Goal: Task Accomplishment & Management: Manage account settings

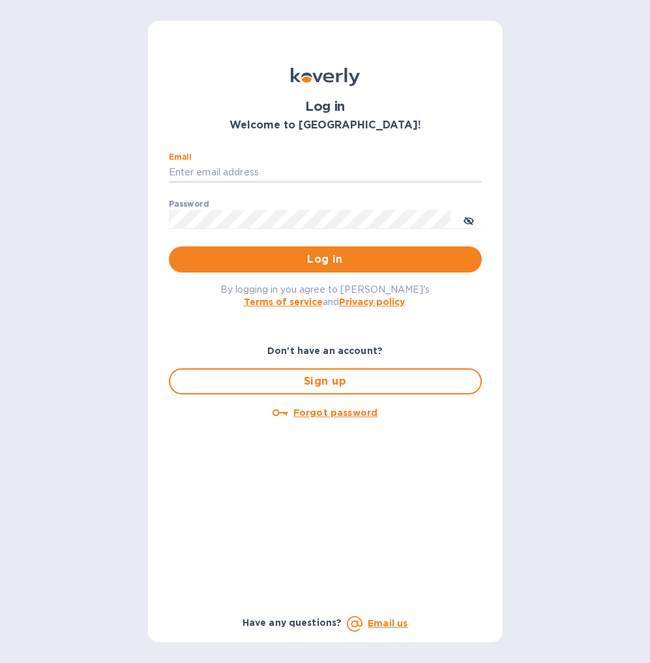
type input "[PERSON_NAME][EMAIL_ADDRESS][DOMAIN_NAME]"
click at [332, 258] on span "Log in" at bounding box center [325, 259] width 292 height 16
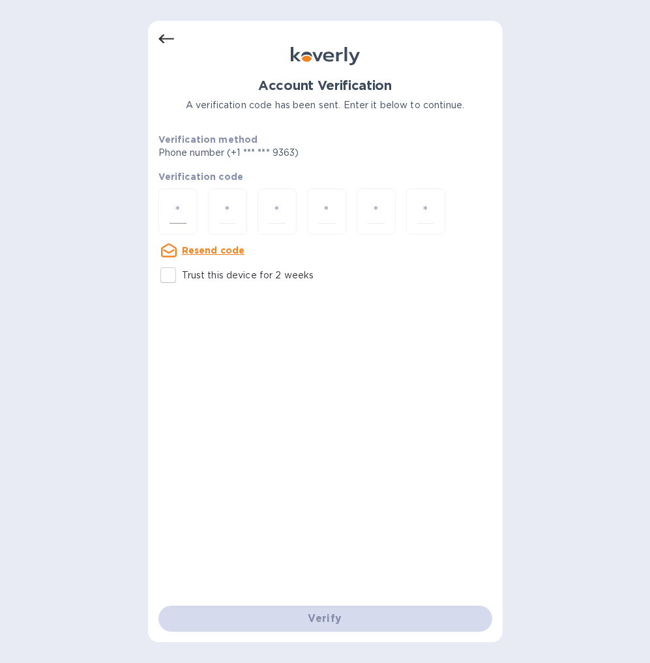
click at [184, 207] on input "number" at bounding box center [177, 211] width 17 height 24
type input "7"
type input "1"
type input "8"
type input "4"
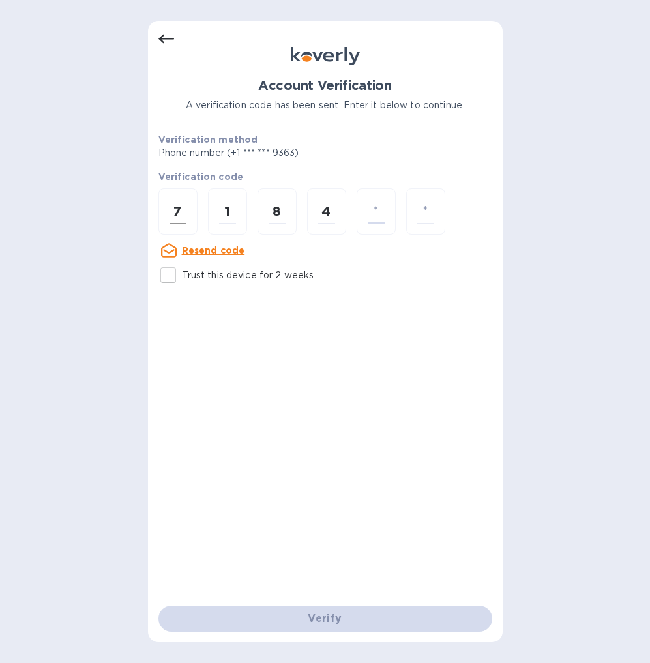
type input "3"
type input "9"
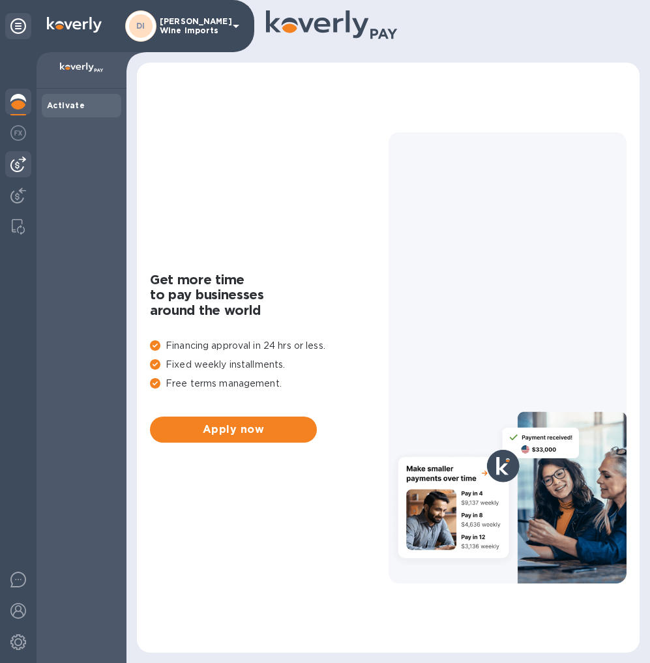
click at [19, 164] on img at bounding box center [18, 164] width 16 height 16
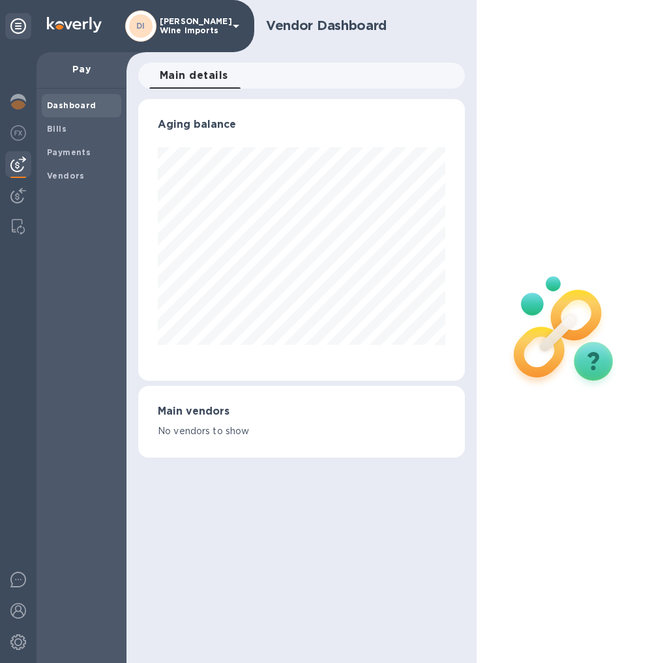
scroll to position [281, 326]
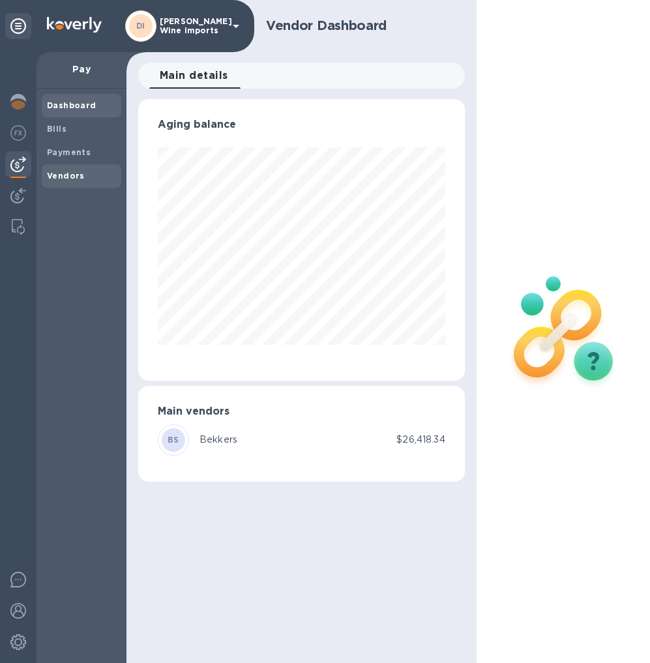
click at [67, 173] on b "Vendors" at bounding box center [66, 176] width 38 height 10
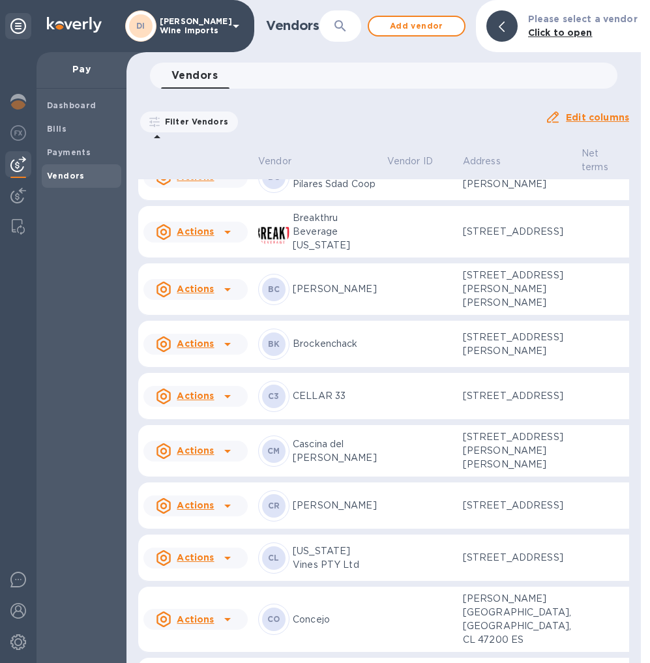
scroll to position [253, 0]
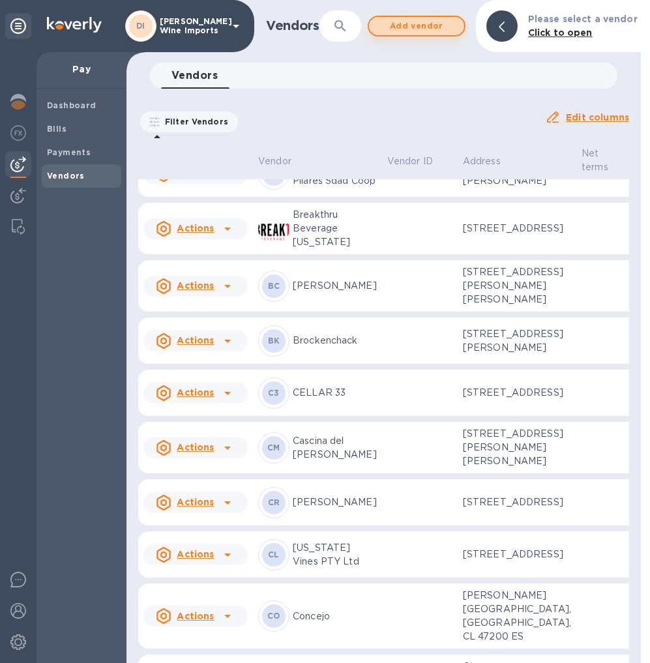
click at [406, 25] on span "Add vendor" at bounding box center [416, 26] width 74 height 16
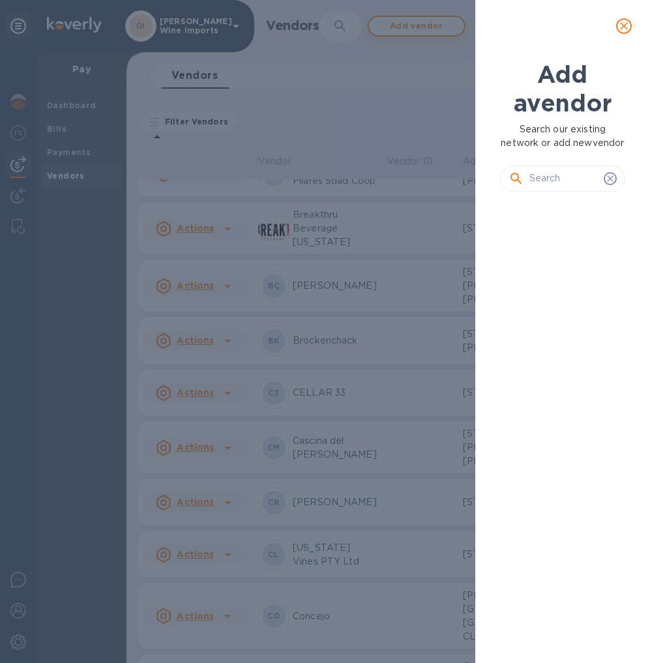
scroll to position [402, 131]
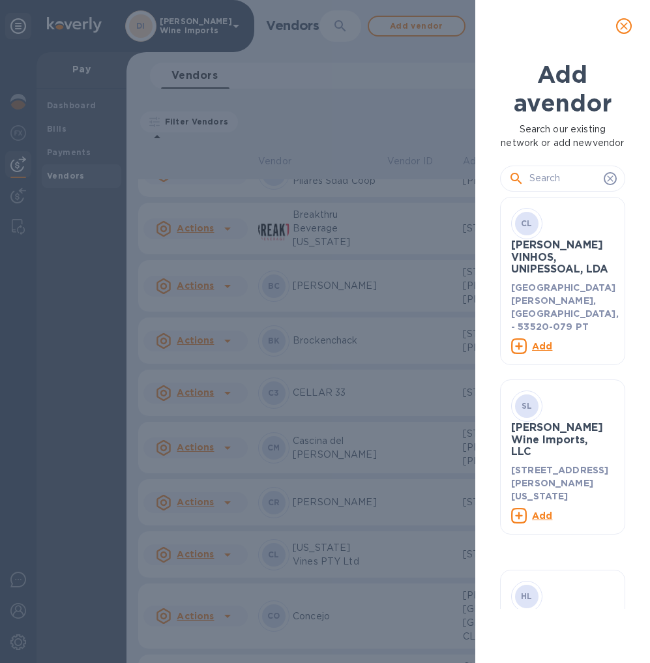
click at [562, 188] on input "text" at bounding box center [563, 179] width 69 height 20
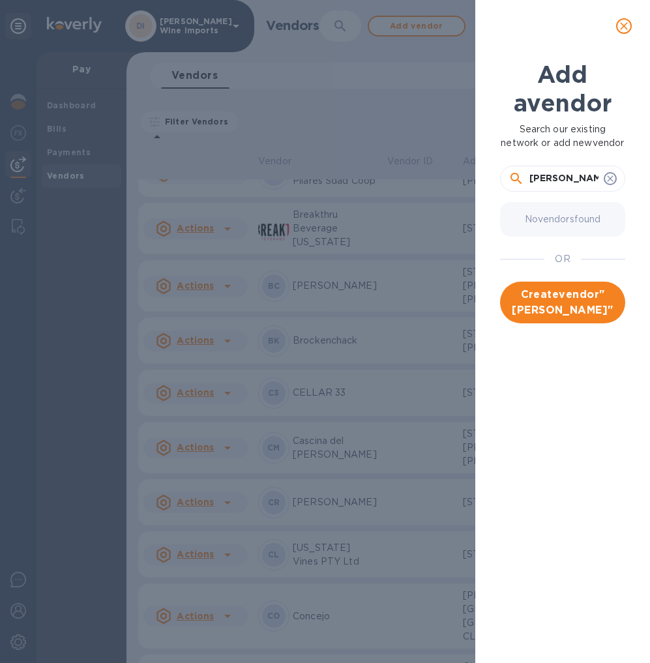
type input "[PERSON_NAME]"
click at [570, 308] on span "Create vendor " [PERSON_NAME] "" at bounding box center [562, 302] width 104 height 31
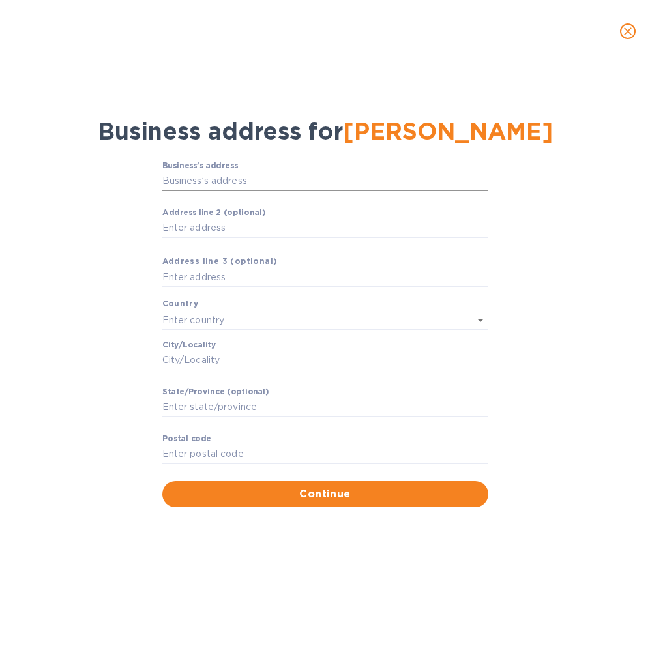
click at [287, 179] on input "Business’s аddress" at bounding box center [325, 181] width 326 height 20
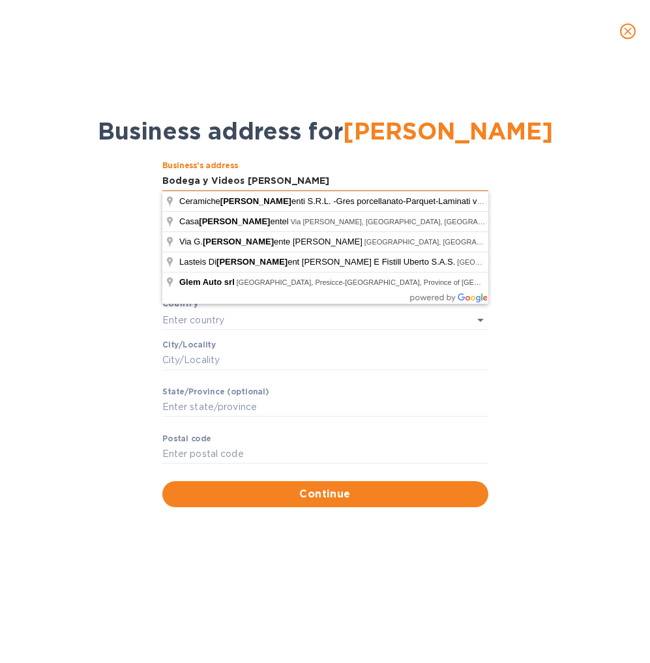
type input "Bodega y Videos [PERSON_NAME]"
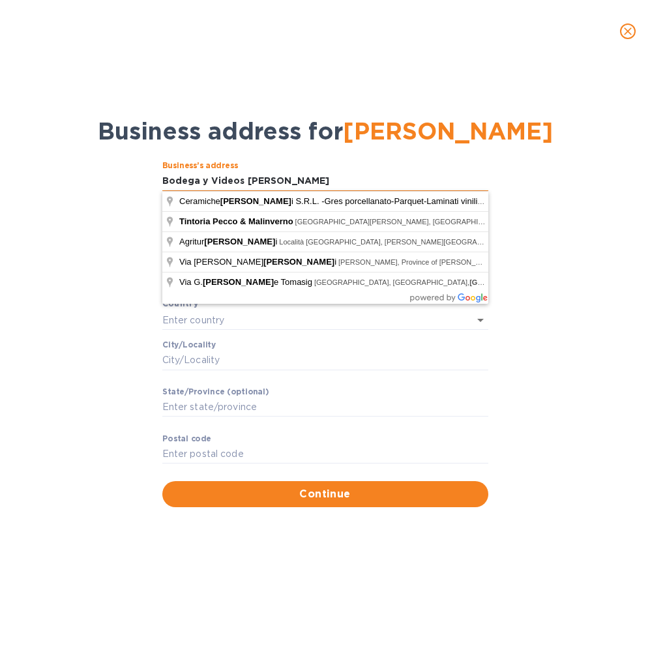
click at [313, 173] on input "Bodega y Videos [PERSON_NAME]" at bounding box center [325, 181] width 326 height 20
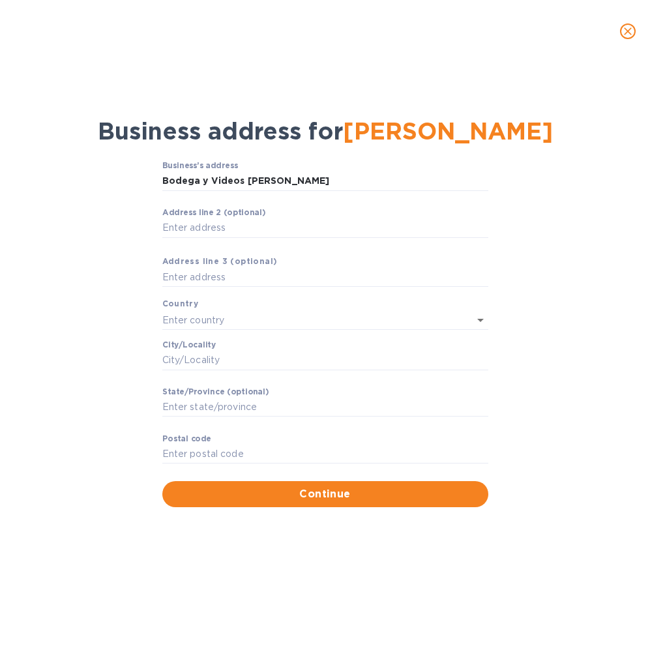
click at [134, 217] on div "Business’s аddress Bodega y Videos [PERSON_NAME] ​ Аddress line 2 (optional) ​ …" at bounding box center [325, 333] width 616 height 361
click at [252, 226] on input "Аddress line 2 (optional)" at bounding box center [325, 228] width 326 height 20
click at [208, 227] on input "Аddress line 2 (optional)" at bounding box center [325, 228] width 326 height 20
paste input "[PERSON_NAME] S/N"
type input "[PERSON_NAME] S/N"
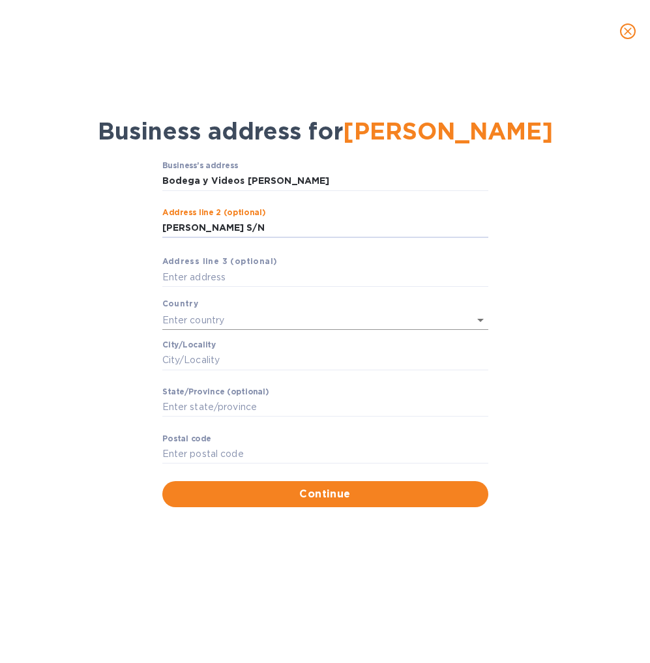
click at [208, 320] on input "text" at bounding box center [306, 319] width 289 height 19
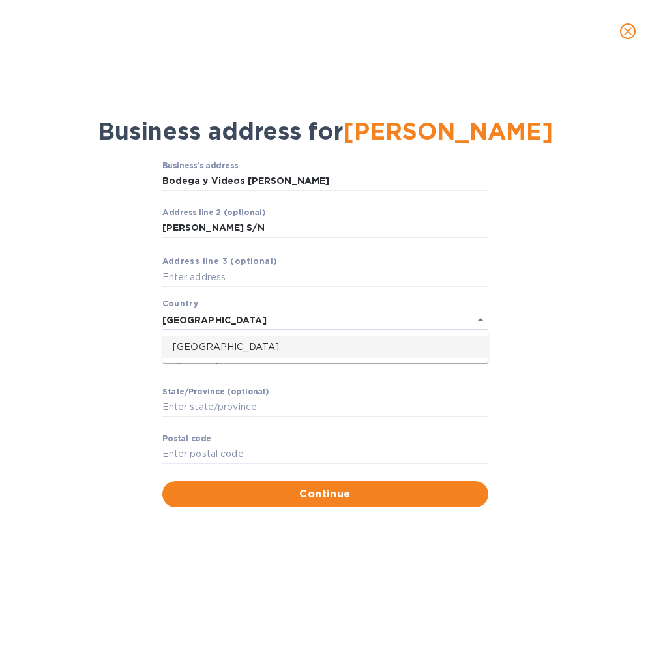
click at [188, 346] on p "[GEOGRAPHIC_DATA]" at bounding box center [325, 347] width 305 height 14
type input "[GEOGRAPHIC_DATA]"
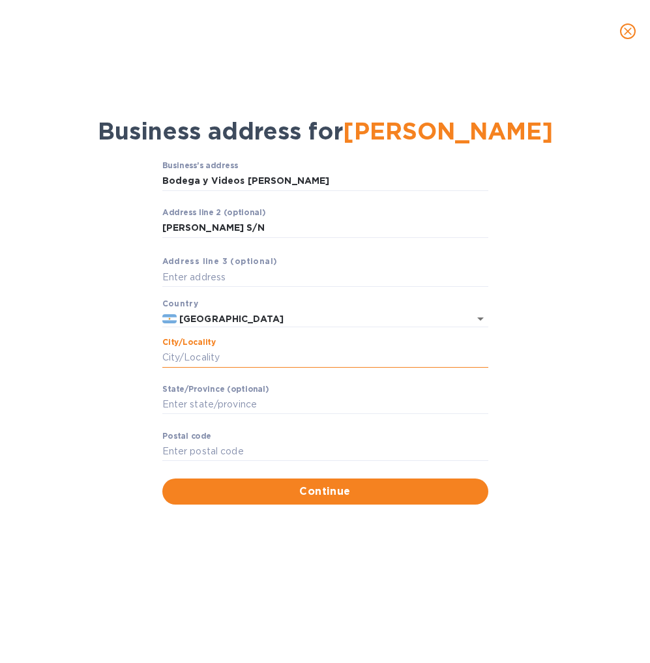
drag, startPoint x: 242, startPoint y: 357, endPoint x: 182, endPoint y: 356, distance: 60.6
click at [182, 356] on input "Сity/Locаlity" at bounding box center [325, 358] width 326 height 20
type input "[PERSON_NAME]"
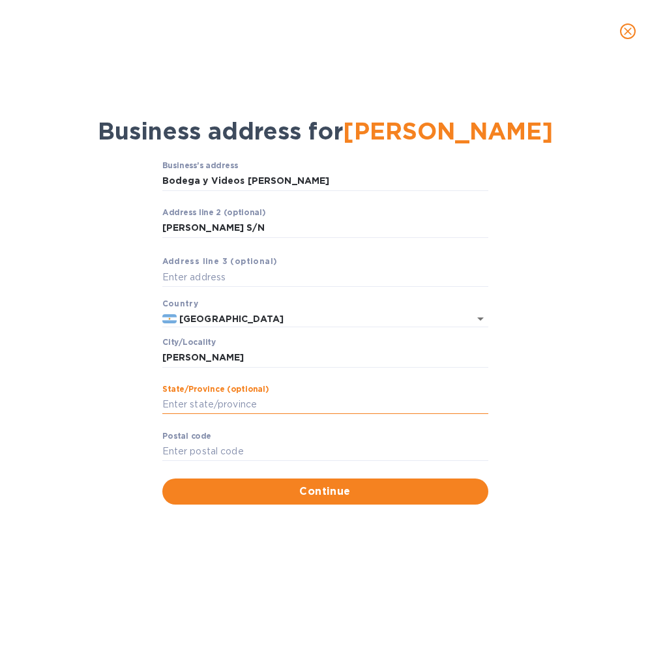
click at [289, 395] on input "Stаte/Province (optional)" at bounding box center [325, 405] width 326 height 20
click at [265, 449] on input "Pоstal cоde" at bounding box center [325, 452] width 326 height 20
type input "M5573"
click at [218, 278] on input "text" at bounding box center [325, 278] width 326 height 20
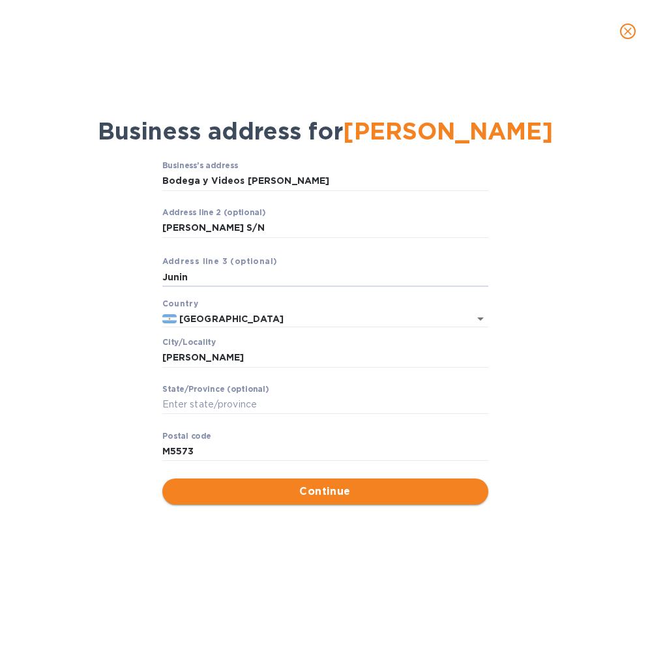
type input "Junin"
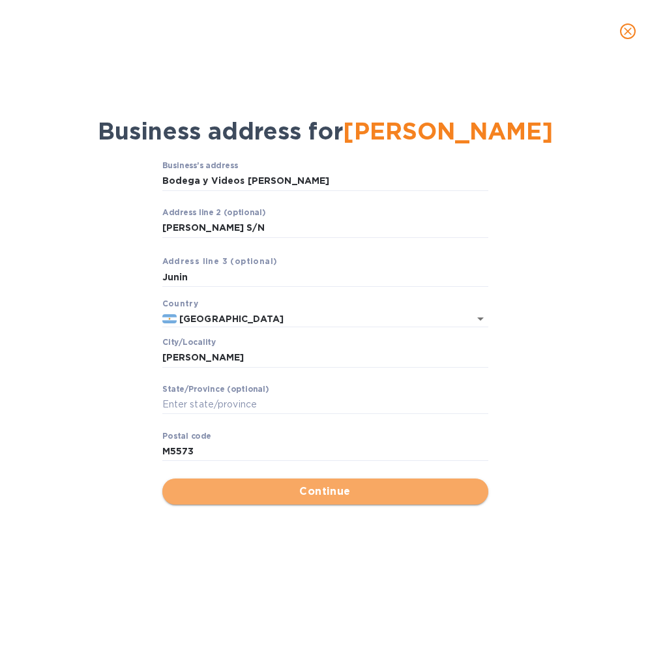
click at [340, 485] on span "Continue" at bounding box center [325, 491] width 305 height 16
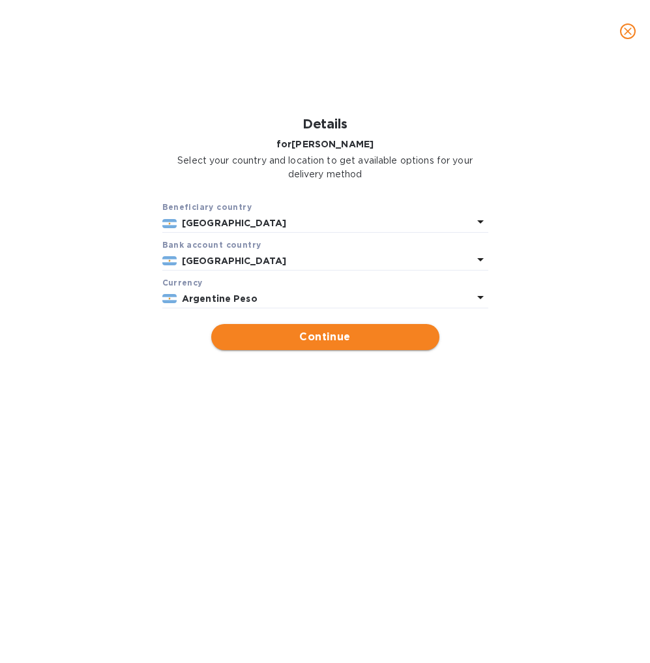
click at [317, 335] on span "Continue" at bounding box center [324, 337] width 207 height 16
type input "[PERSON_NAME]"
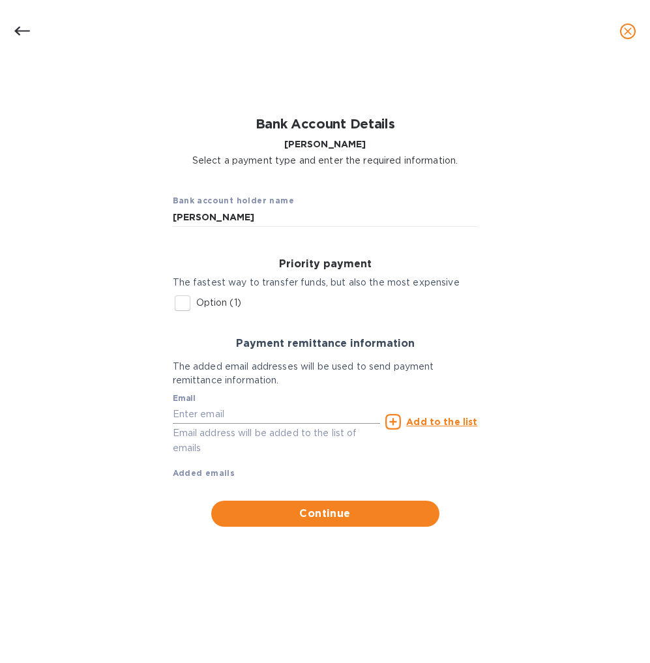
click at [241, 411] on input "text" at bounding box center [277, 414] width 208 height 20
click at [226, 409] on input "text" at bounding box center [277, 414] width 208 height 20
type input "[EMAIL_ADDRESS][DOMAIN_NAME]"
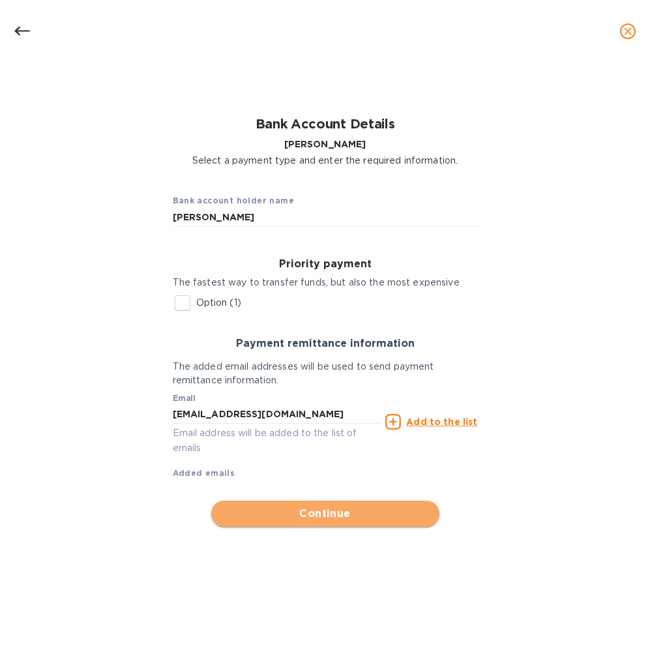
click at [322, 507] on span "Continue" at bounding box center [324, 514] width 207 height 16
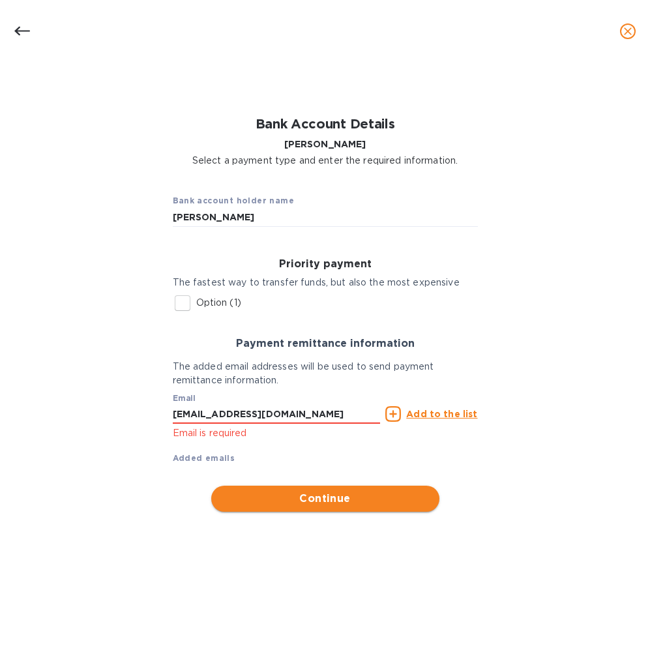
click at [329, 493] on span "Continue" at bounding box center [324, 499] width 207 height 16
click at [200, 459] on b "Added emails" at bounding box center [204, 458] width 63 height 10
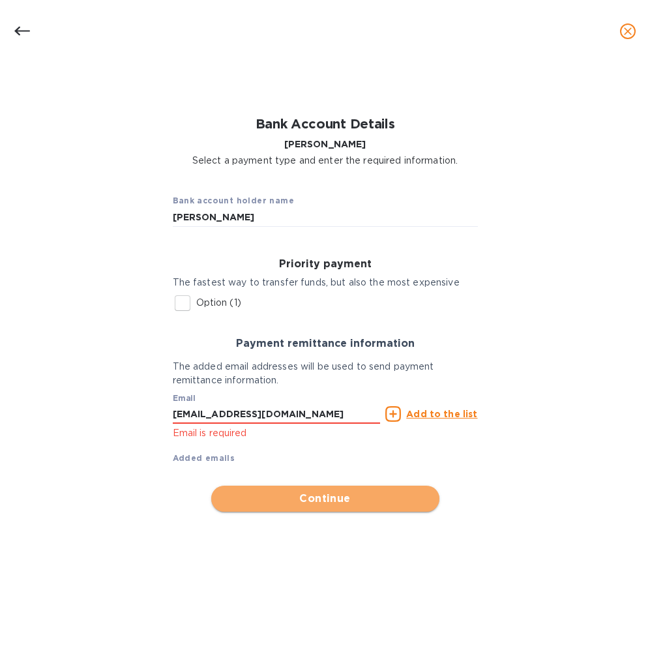
click at [326, 496] on span "Continue" at bounding box center [324, 499] width 207 height 16
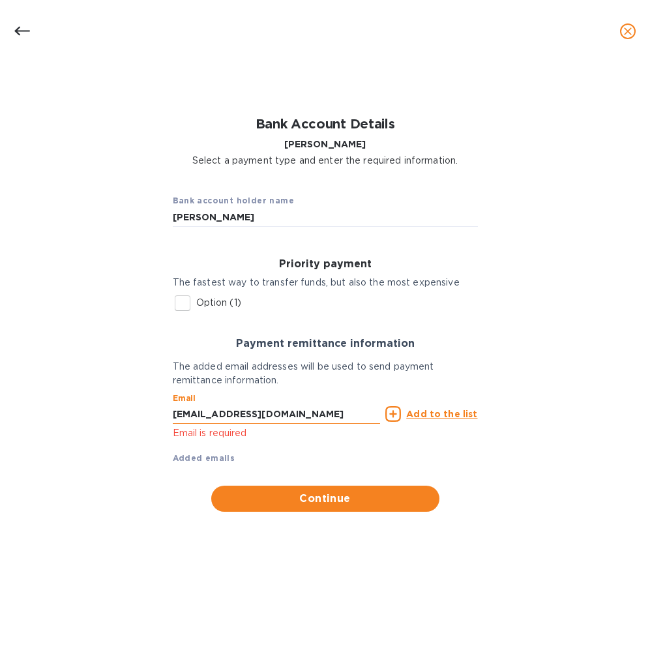
click at [324, 414] on input "[EMAIL_ADDRESS][DOMAIN_NAME]" at bounding box center [277, 414] width 208 height 20
click at [428, 411] on u "Add to the list" at bounding box center [441, 413] width 71 height 10
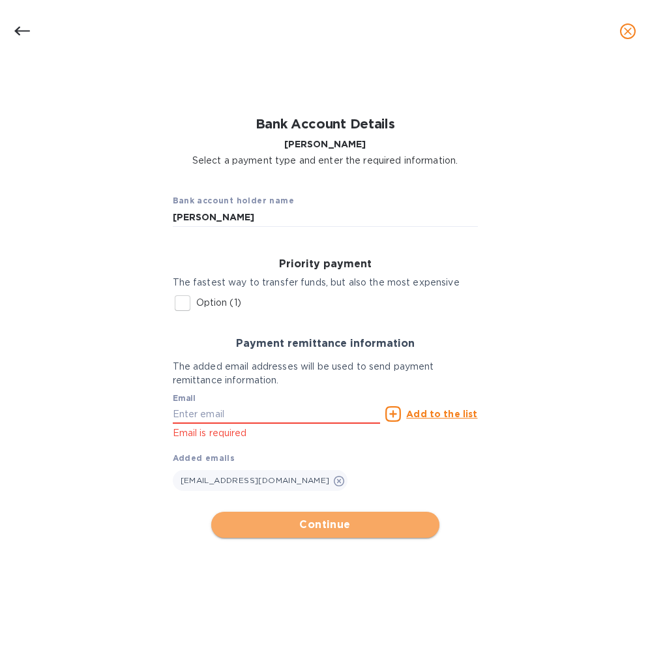
click at [334, 517] on span "Continue" at bounding box center [324, 525] width 207 height 16
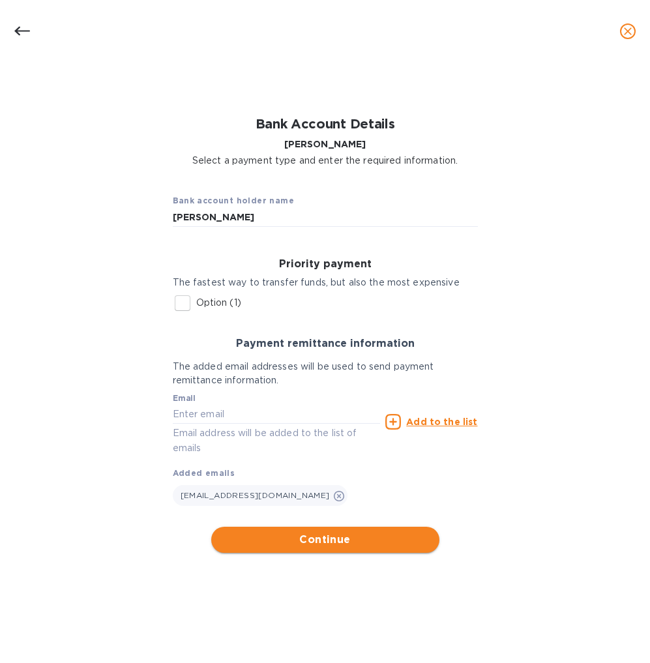
click at [332, 539] on span "Continue" at bounding box center [324, 540] width 207 height 16
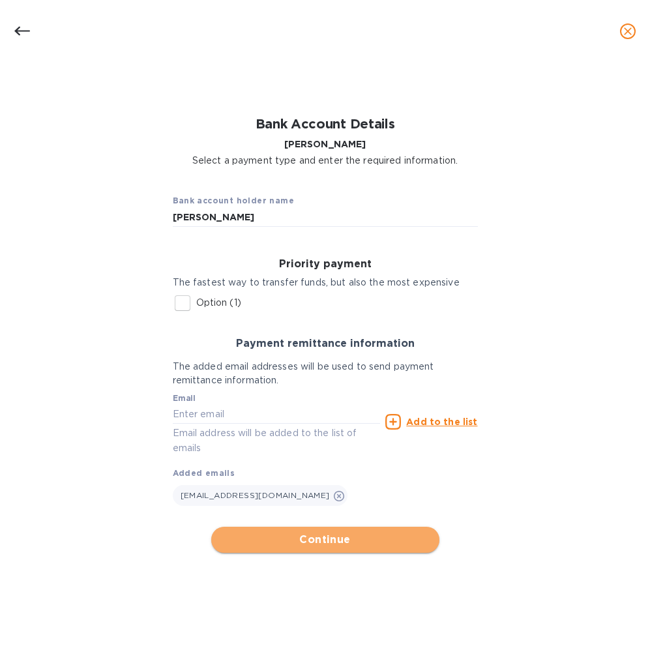
click at [317, 532] on span "Continue" at bounding box center [324, 540] width 207 height 16
click at [16, 33] on icon at bounding box center [22, 31] width 16 height 9
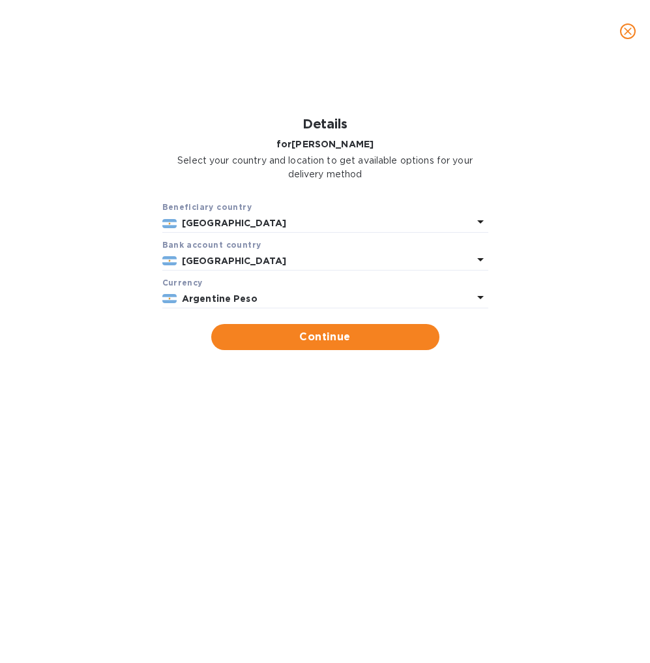
click at [631, 28] on icon "close" at bounding box center [627, 31] width 13 height 13
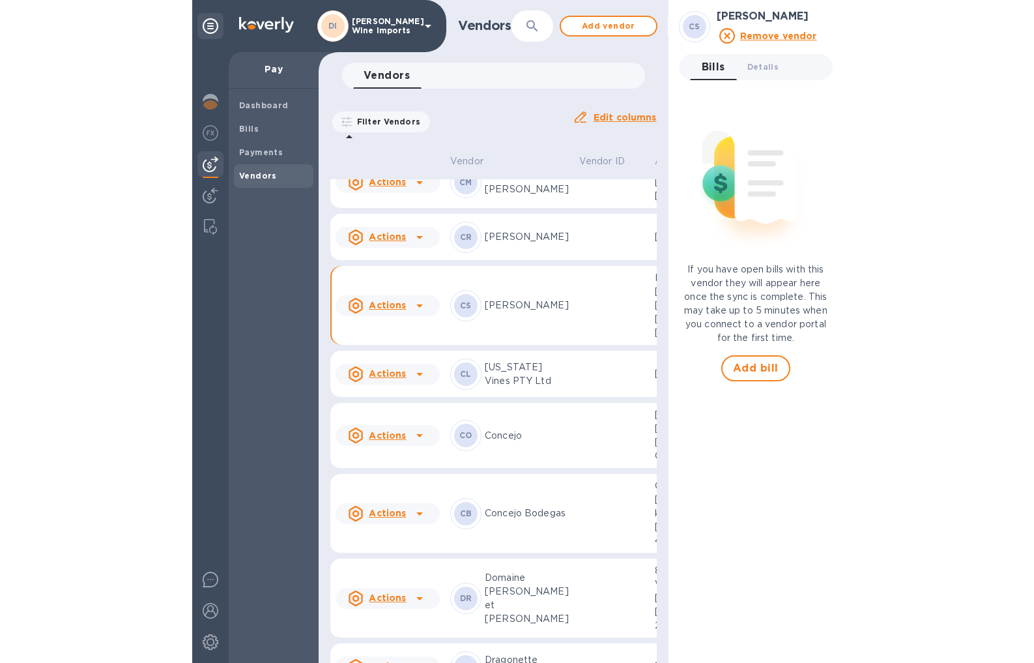
scroll to position [540, 0]
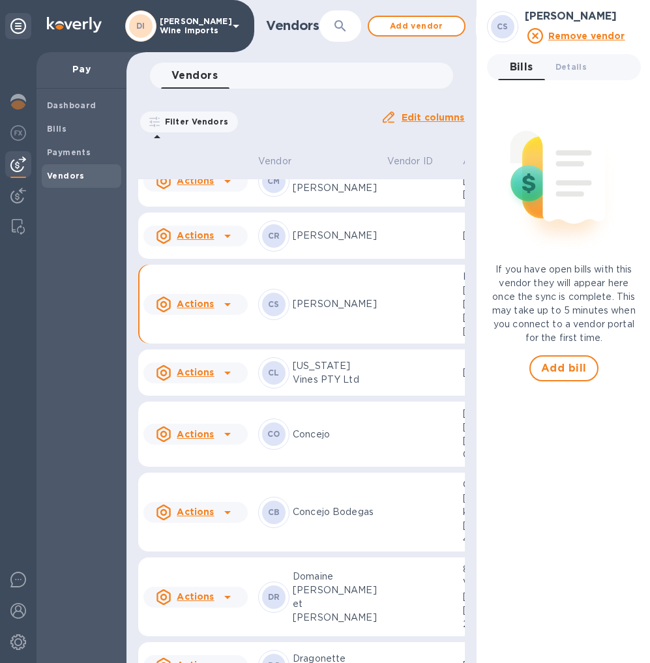
click at [386, 344] on td at bounding box center [420, 303] width 76 height 79
click at [194, 309] on u "Actions" at bounding box center [195, 303] width 37 height 10
click at [408, 475] on div at bounding box center [325, 331] width 650 height 663
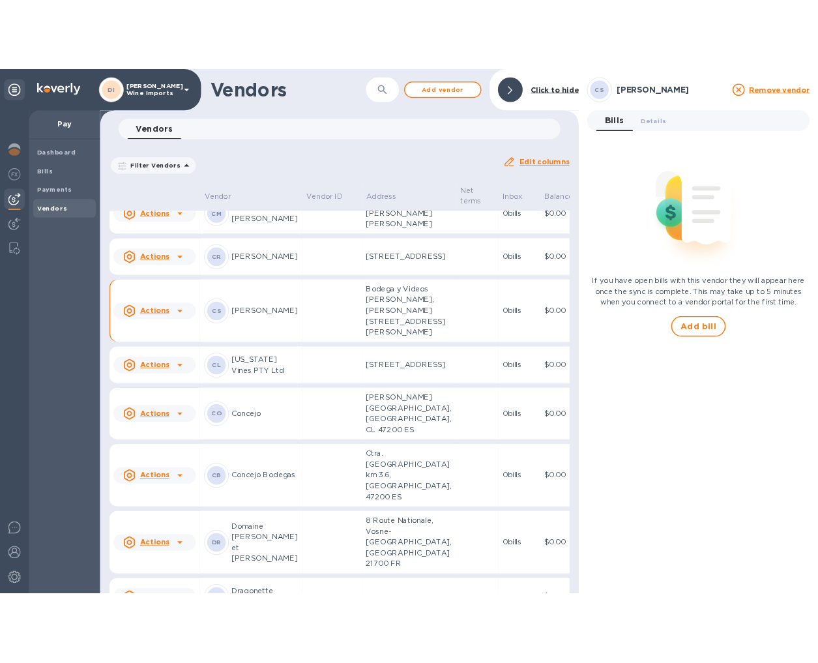
scroll to position [560, 0]
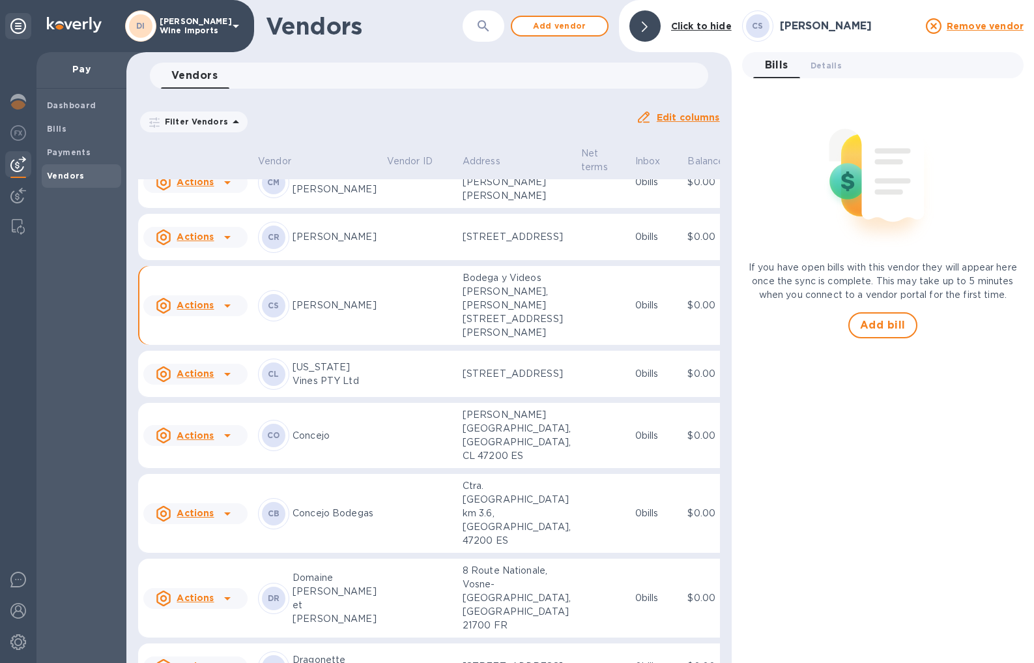
click at [203, 310] on u "Actions" at bounding box center [195, 305] width 37 height 10
click at [397, 461] on div at bounding box center [517, 331] width 1034 height 663
click at [227, 307] on icon at bounding box center [227, 305] width 7 height 3
click at [231, 537] on b "Remove vendor" at bounding box center [218, 539] width 77 height 10
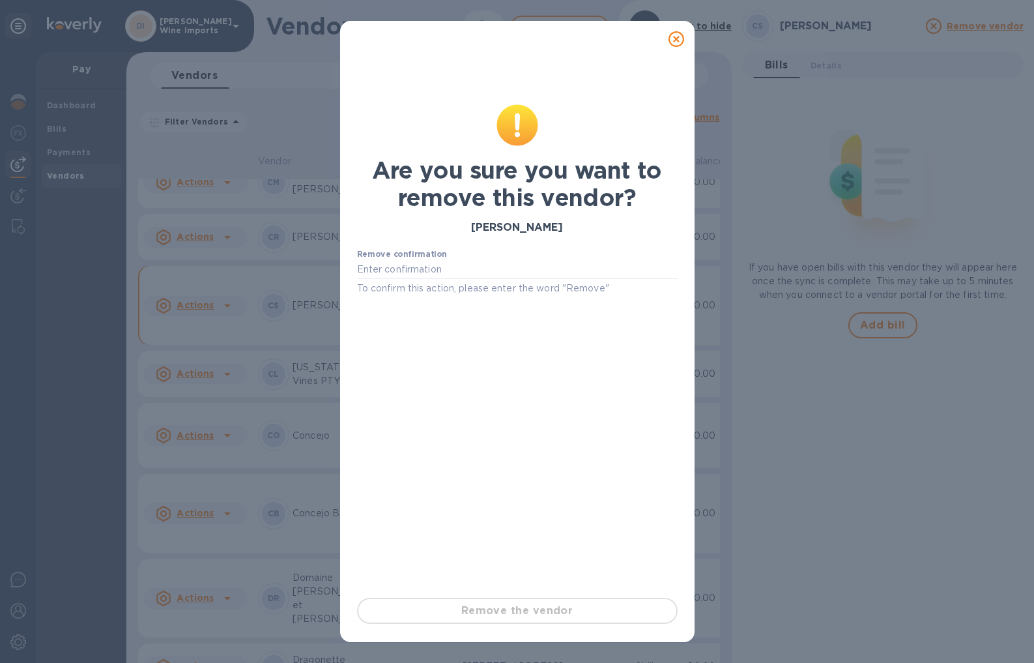
click at [539, 608] on div "Remove the vendor" at bounding box center [517, 610] width 331 height 36
click at [455, 268] on input "text" at bounding box center [517, 270] width 321 height 20
click at [549, 608] on div "Remove the vendor" at bounding box center [517, 610] width 331 height 36
click at [522, 231] on h3 "[PERSON_NAME]" at bounding box center [517, 227] width 321 height 12
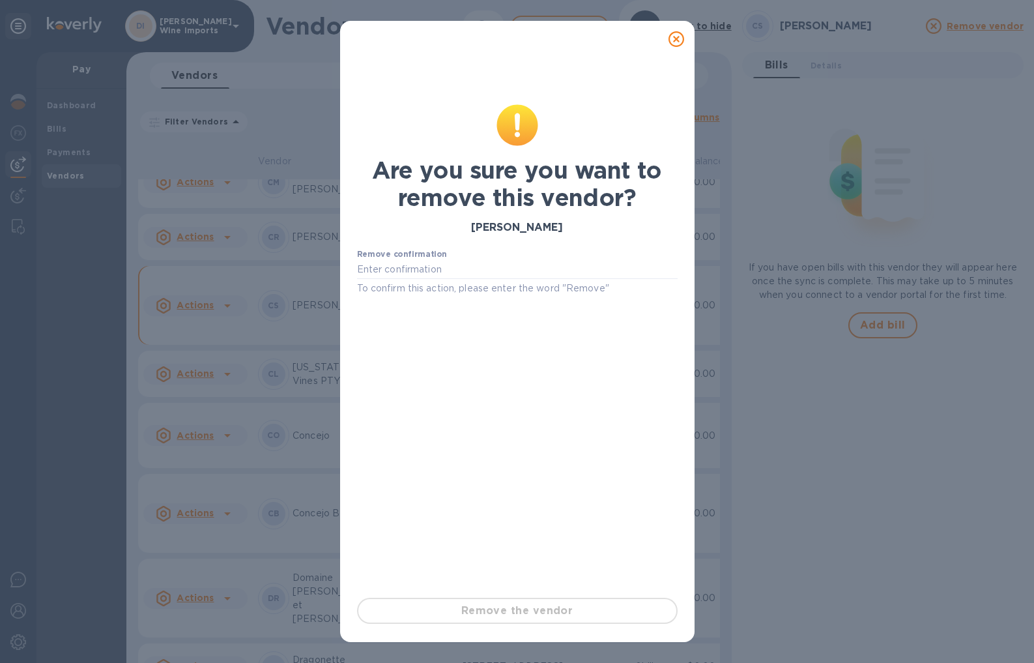
click at [649, 40] on icon at bounding box center [676, 39] width 16 height 16
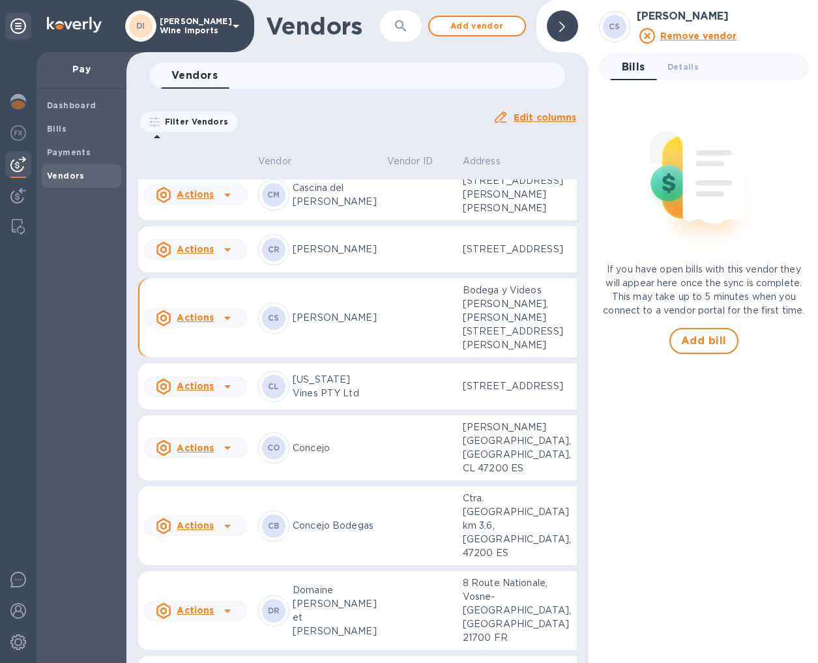
scroll to position [533, 0]
